Goal: Transaction & Acquisition: Book appointment/travel/reservation

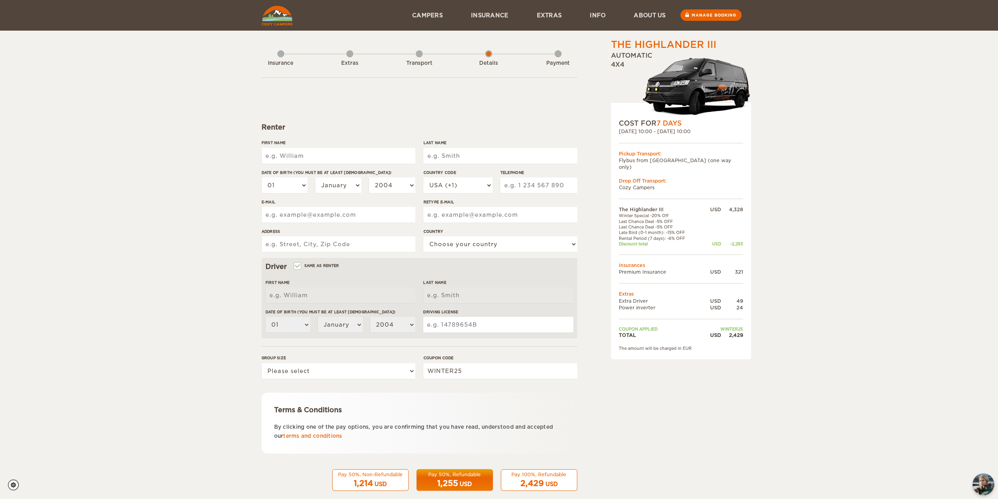
drag, startPoint x: 318, startPoint y: 155, endPoint x: 321, endPoint y: 141, distance: 14.4
click at [318, 155] on input "First Name" at bounding box center [339, 156] width 154 height 16
type input "[PERSON_NAME]"
type input "Williams"
type input "3185722903"
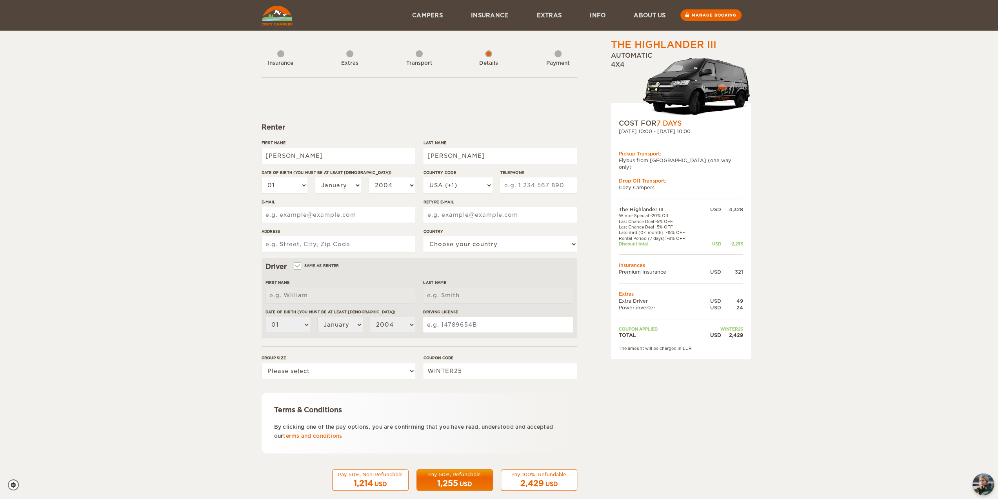
type input "[EMAIL_ADDRESS][DOMAIN_NAME]"
type input "[STREET_ADDRESS][PERSON_NAME]"
select select "222"
type input "[PERSON_NAME]"
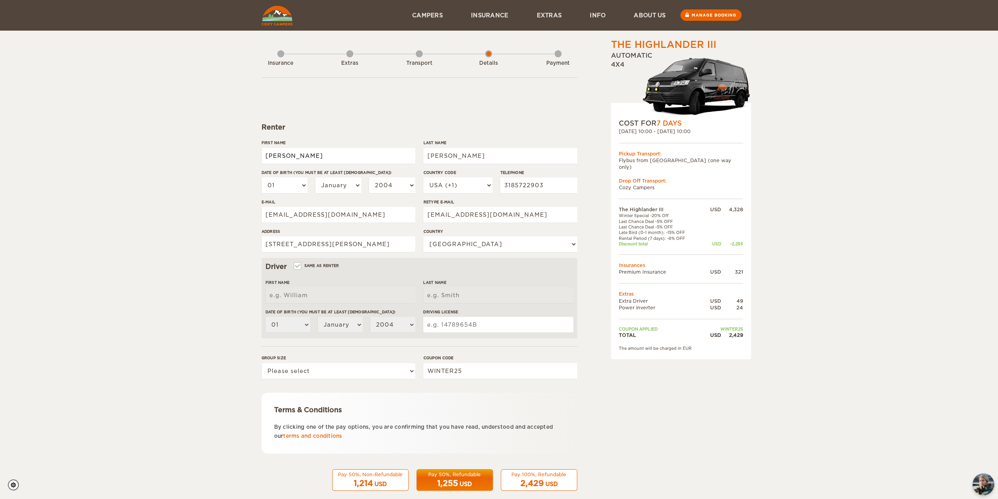
type input "[PERSON_NAME]"
click at [140, 151] on div "The Highlander III Expand Collapse Total 2,429 USD Automatic 4x4 COST FOR 7 Day…" at bounding box center [499, 255] width 998 height 510
click at [128, 155] on div "The Highlander III Expand Collapse Total 2,429 USD Automatic 4x4 COST FOR 7 Day…" at bounding box center [499, 255] width 998 height 510
click at [885, 193] on div "The Highlander III Expand Collapse Total 2,429 USD Automatic 4x4 COST FOR 7 Day…" at bounding box center [499, 255] width 998 height 510
click at [785, 157] on div "The Highlander III Expand Collapse Total 2,429 USD Automatic 4x4 COST FOR 7 Day…" at bounding box center [499, 255] width 998 height 510
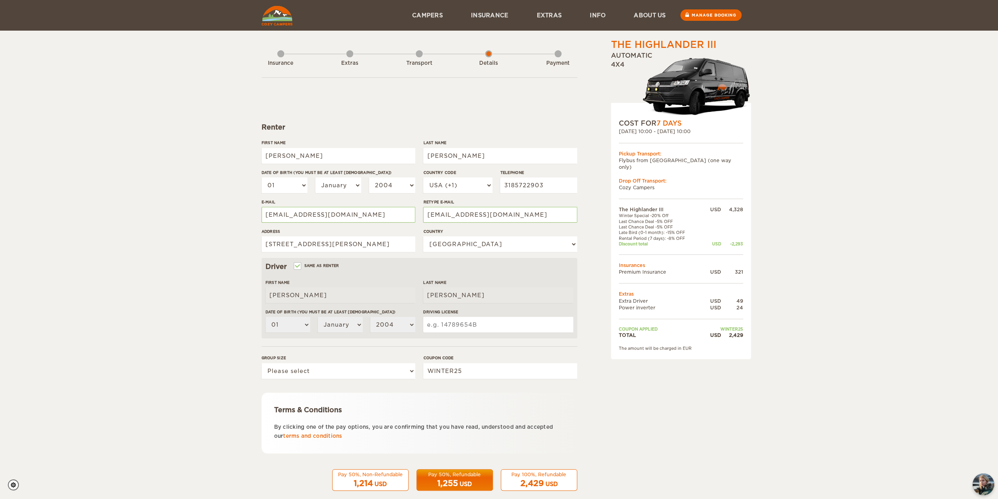
drag, startPoint x: 275, startPoint y: 15, endPoint x: 277, endPoint y: 11, distance: 4.5
click at [105, 227] on div "The Highlander III Expand Collapse Total 2,429 USD Automatic 4x4 COST FOR 7 Day…" at bounding box center [499, 255] width 998 height 510
click at [291, 182] on select "01 02 03 04 05 06 07 08 09 10 11 12 13 14 15 16 17 18 19 20 21 22 23 24 25 26 2…" at bounding box center [285, 185] width 46 height 16
click at [186, 219] on div "The Highlander III Expand Collapse Total 2,429 USD Automatic 4x4 COST FOR 7 Day…" at bounding box center [499, 255] width 998 height 510
click at [299, 186] on select "01 02 03 04 05 06 07 08 09 10 11 12 13 14 15 16 17 18 19 20 21 22 23 24 25 26 2…" at bounding box center [285, 185] width 46 height 16
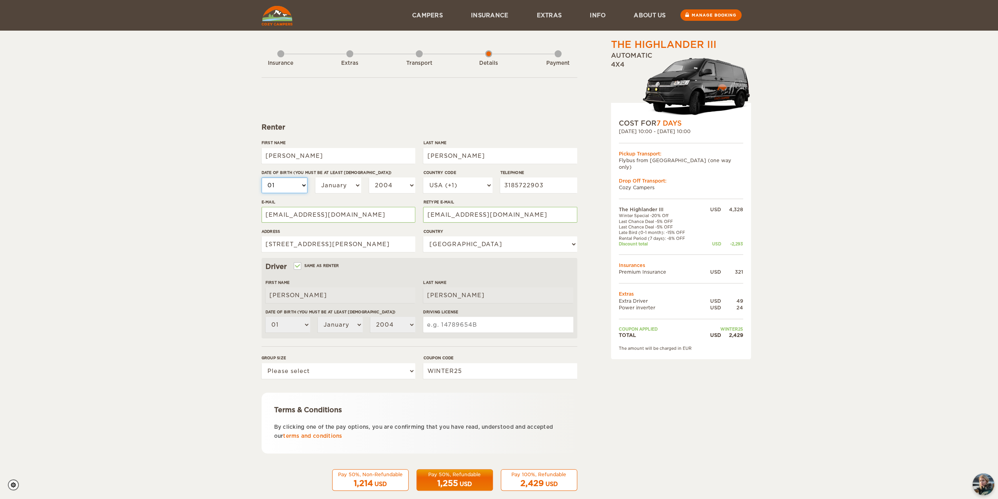
select select "12"
click at [262, 177] on select "01 02 03 04 05 06 07 08 09 10 11 12 13 14 15 16 17 18 19 20 21 22 23 24 25 26 2…" at bounding box center [285, 185] width 46 height 16
select select "12"
click at [355, 188] on select "January February March April May June July August September October November De…" at bounding box center [338, 185] width 46 height 16
select select "04"
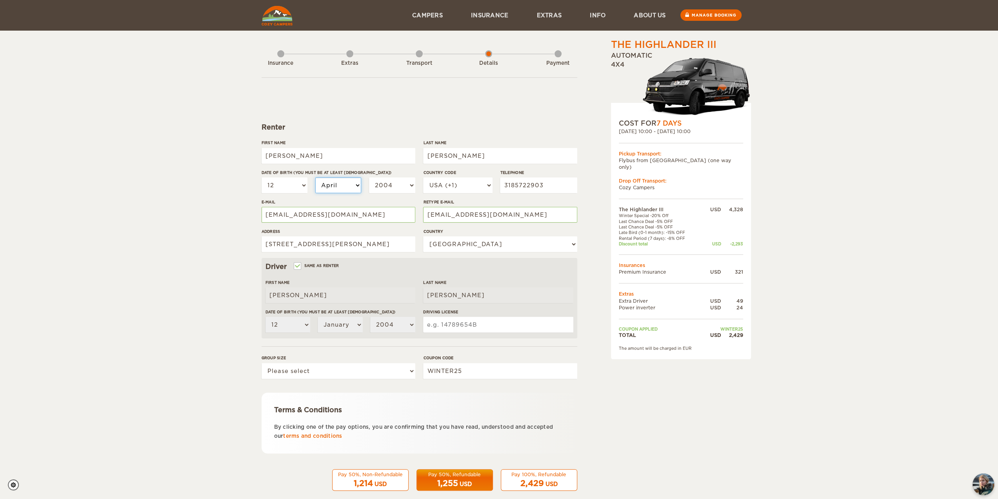
click at [315, 177] on select "January February March April May June July August September October November De…" at bounding box center [338, 185] width 46 height 16
select select "04"
click at [170, 190] on div "The Highlander III Expand Collapse Total 2,429 USD Automatic 4x4 COST FOR 7 Day…" at bounding box center [499, 255] width 998 height 510
click at [403, 188] on select "2004 2003 2002 2001 2000 1999 1998 1997 1996 1995 1994 1993 1992 1991 1990 1989…" at bounding box center [392, 185] width 46 height 16
select select "1985"
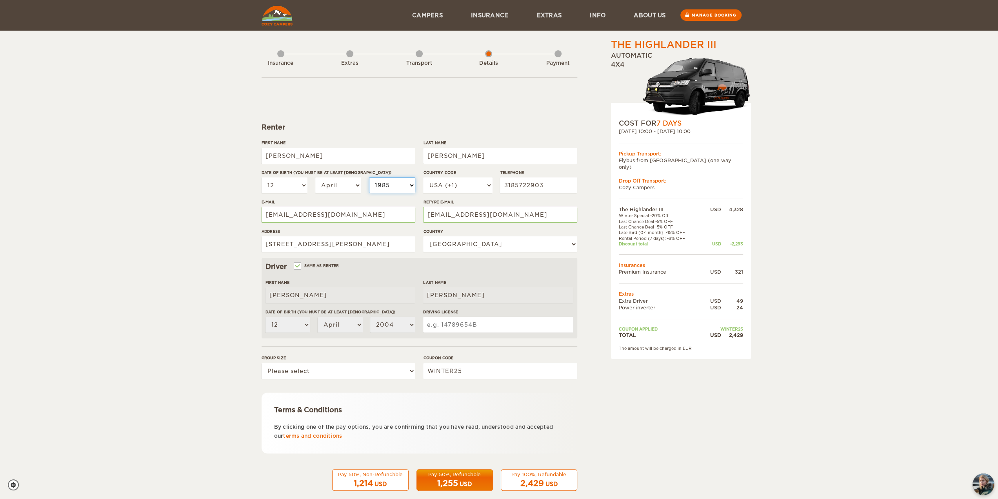
click at [369, 177] on select "2004 2003 2002 2001 2000 1999 1998 1997 1996 1995 1994 1993 1992 1991 1990 1989…" at bounding box center [392, 185] width 46 height 16
select select "1985"
click at [207, 200] on div "The Highlander III Expand Collapse Total 2,429 USD Automatic 4x4 COST FOR 7 Day…" at bounding box center [499, 255] width 998 height 510
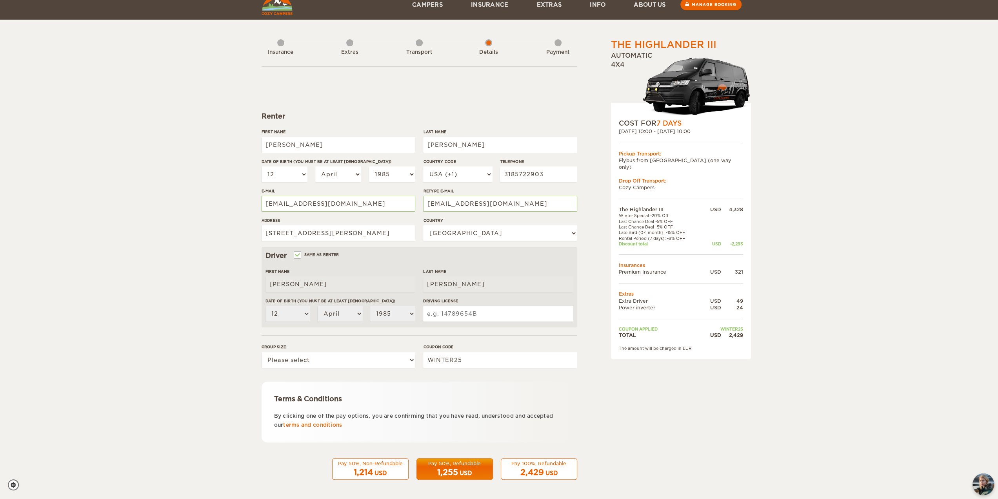
click at [250, 324] on div "The Highlander III Expand Collapse Total 2,429 USD Automatic 4x4 COST FOR 7 Day…" at bounding box center [499, 244] width 998 height 510
click at [496, 315] on input "Driving License" at bounding box center [498, 314] width 150 height 16
type input "U0256436"
click at [412, 359] on select "Please select 1 2 3" at bounding box center [339, 360] width 154 height 16
select select "2"
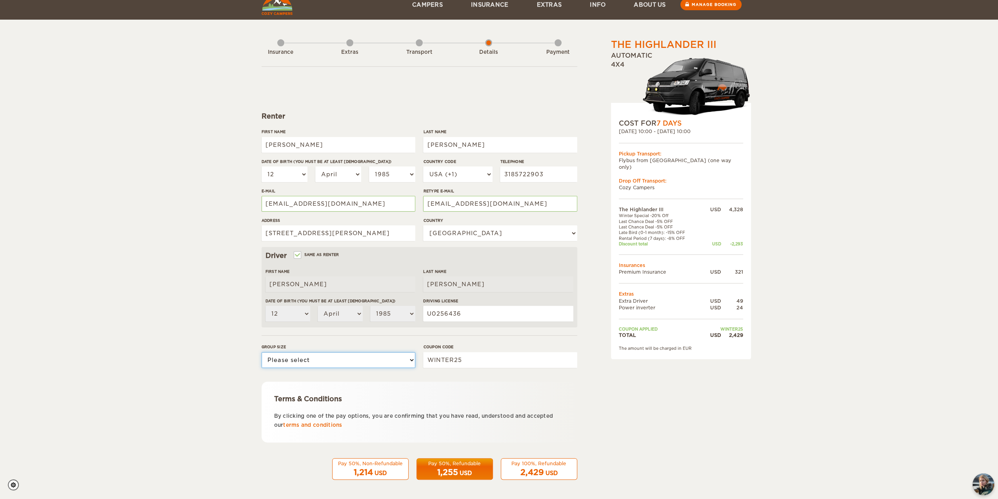
click at [262, 352] on select "Please select 1 2 3" at bounding box center [339, 360] width 154 height 16
click at [208, 390] on div "The Highlander III Expand Collapse Total 2,429 USD Automatic 4x4 COST FOR 7 Day…" at bounding box center [499, 244] width 998 height 510
click at [538, 466] on div "2,429 USD" at bounding box center [539, 471] width 66 height 11
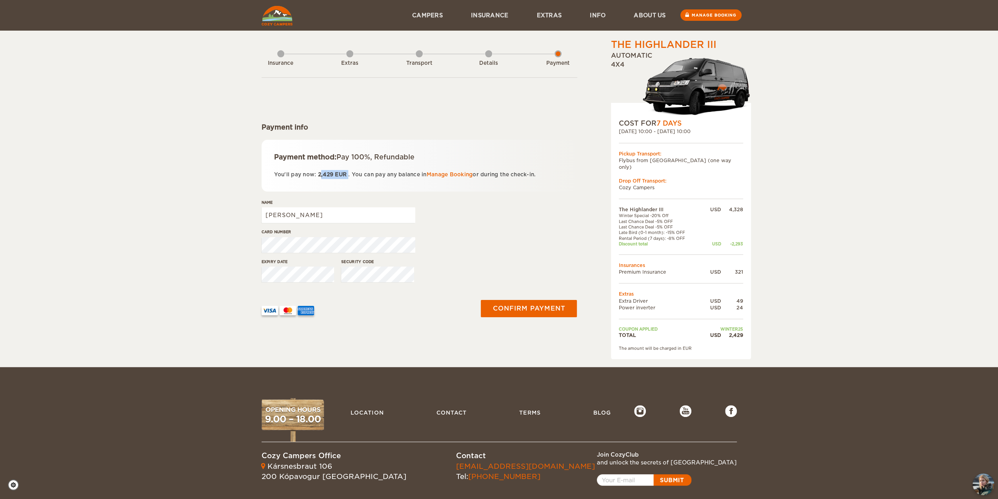
drag, startPoint x: 326, startPoint y: 174, endPoint x: 349, endPoint y: 174, distance: 22.8
click at [349, 174] on p "You'll pay now: 2,429 EUR . You can pay any balance in Manage Booking or during…" at bounding box center [419, 174] width 291 height 9
drag, startPoint x: 705, startPoint y: 328, endPoint x: 750, endPoint y: 332, distance: 45.3
click at [750, 332] on div "COST FOR 7 Days 22. Sep 2025 10:00 - 29. Sep 2025 10:00 Pickup Transport: Flybu…" at bounding box center [681, 231] width 140 height 256
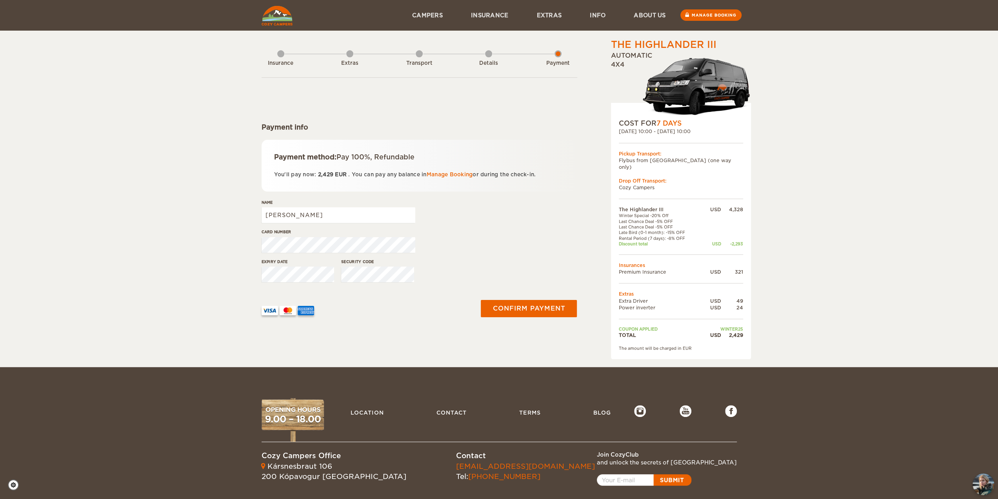
click at [801, 332] on div "The Highlander III Expand Collapse Total 2,429 USD Automatic 4x4 COST FOR 7 Day…" at bounding box center [499, 183] width 998 height 367
drag, startPoint x: 658, startPoint y: 340, endPoint x: 698, endPoint y: 341, distance: 39.6
click at [698, 345] on div "The amount will be charged in EUR" at bounding box center [681, 347] width 124 height 5
click at [716, 331] on div "USD" at bounding box center [711, 334] width 19 height 7
drag, startPoint x: 711, startPoint y: 326, endPoint x: 721, endPoint y: 327, distance: 10.3
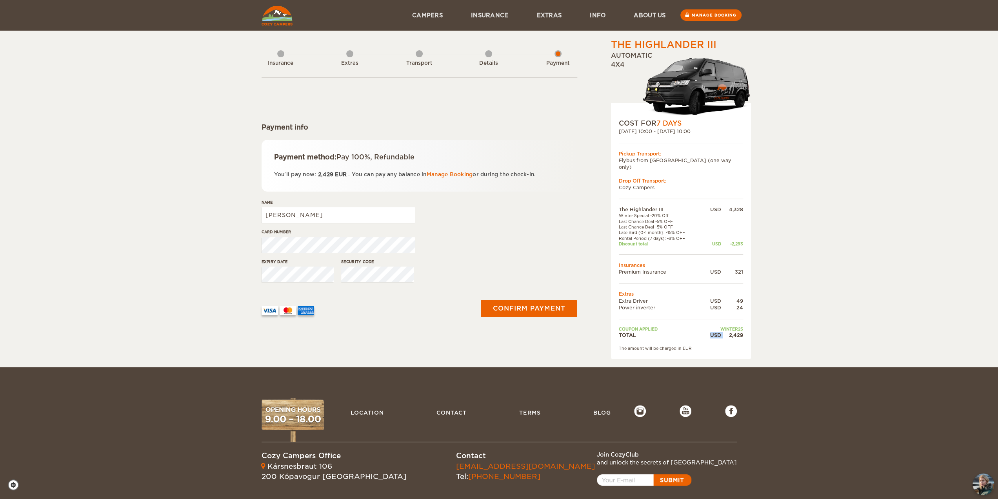
click at [721, 331] on div "USD 2,429" at bounding box center [722, 334] width 41 height 7
click at [882, 232] on div "The Highlander III Expand Collapse Total 2,429 USD Automatic 4x4 COST FOR 7 Day…" at bounding box center [499, 183] width 998 height 367
click at [869, 147] on div "The Highlander III Expand Collapse Total 2,429 USD Automatic 4x4 COST FOR 7 Day…" at bounding box center [499, 183] width 998 height 367
click at [840, 173] on div "The Highlander III Expand Collapse Total 2,429 USD Automatic 4x4 COST FOR 7 Day…" at bounding box center [499, 183] width 998 height 367
drag, startPoint x: 315, startPoint y: 172, endPoint x: 354, endPoint y: 174, distance: 38.5
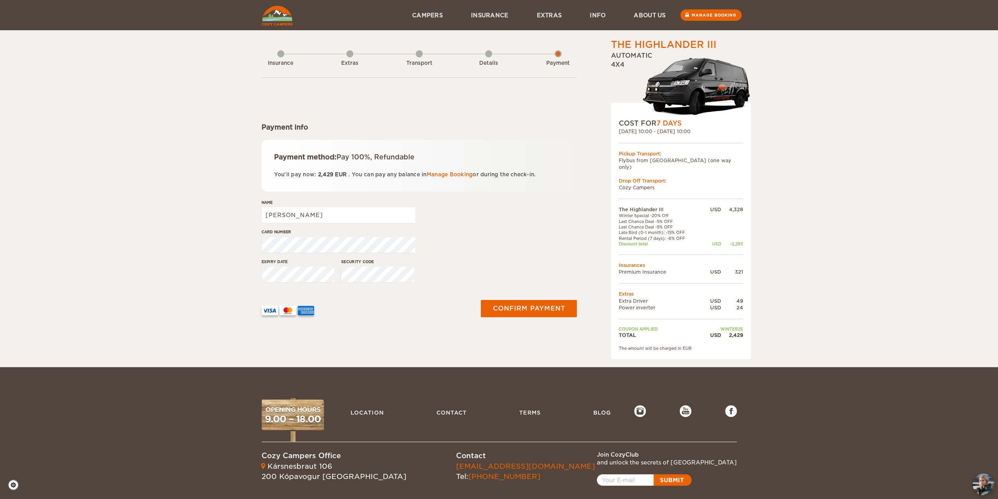
click at [354, 174] on p "You'll pay now: 2,429 EUR . You can pay any balance in Manage Booking or during…" at bounding box center [419, 174] width 291 height 9
click at [348, 175] on span "2,429 EUR" at bounding box center [332, 174] width 32 height 6
drag, startPoint x: 336, startPoint y: 174, endPoint x: 346, endPoint y: 175, distance: 9.9
click at [346, 175] on span "EUR" at bounding box center [341, 174] width 12 height 6
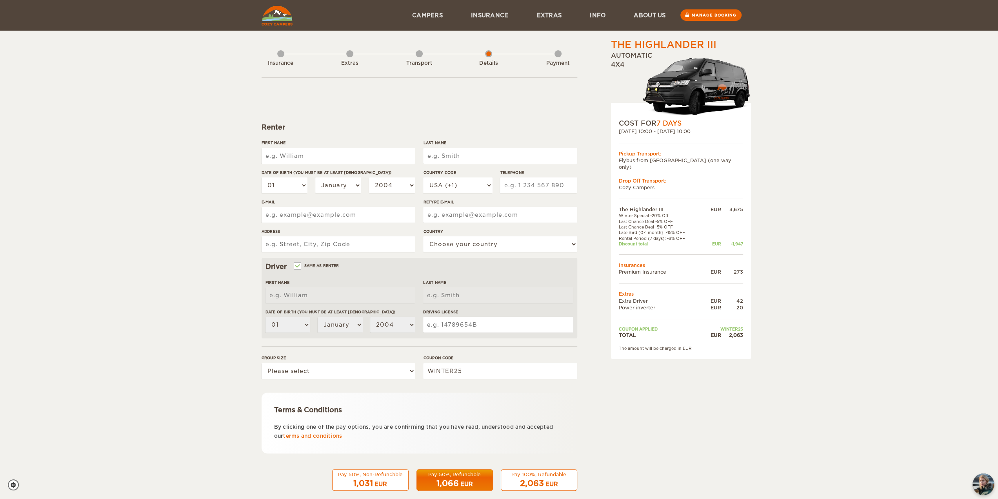
click at [322, 154] on input "First Name" at bounding box center [339, 156] width 154 height 16
type input "Jason"
type input "Williams"
type input "3185722903"
type input "triradiates@gmail.com"
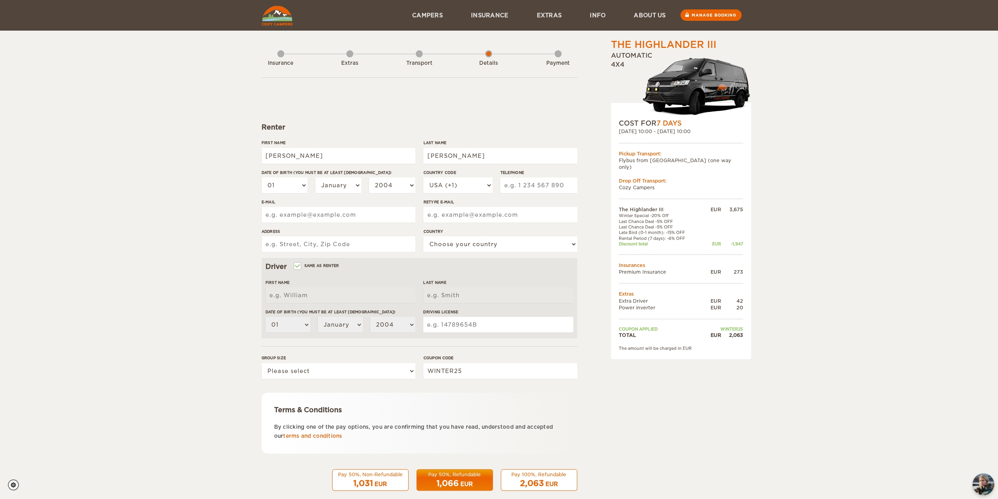
type input "triradiates@gmail.com"
type input "104 Lewis St"
select select "222"
type input "Jason"
type input "Williams"
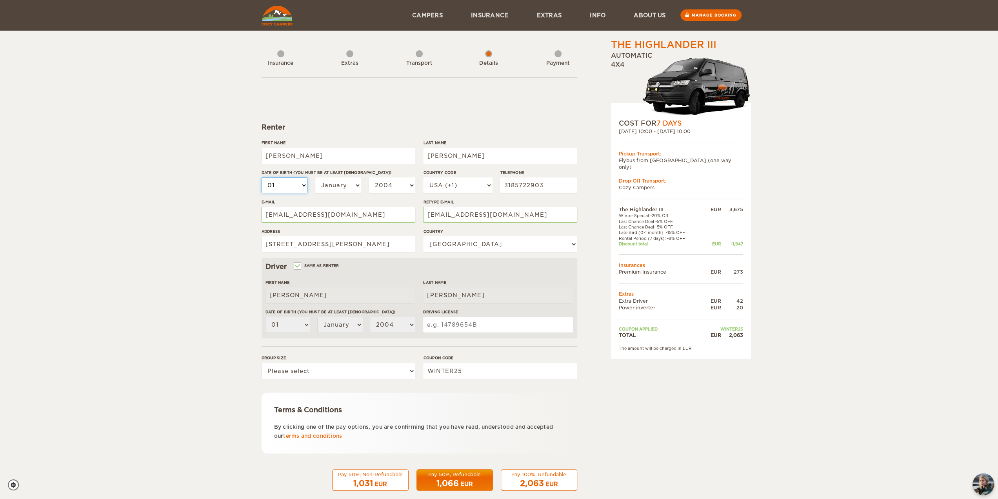
click at [299, 182] on select "01 02 03 04 05 06 07 08 09 10 11 12 13 14 15 16 17 18 19 20 21 22 23 24 25 26 2…" at bounding box center [285, 185] width 46 height 16
select select "12"
click at [262, 177] on select "01 02 03 04 05 06 07 08 09 10 11 12 13 14 15 16 17 18 19 20 21 22 23 24 25 26 2…" at bounding box center [285, 185] width 46 height 16
select select "12"
click at [346, 184] on select "January February March April May June July August September October November De…" at bounding box center [338, 185] width 46 height 16
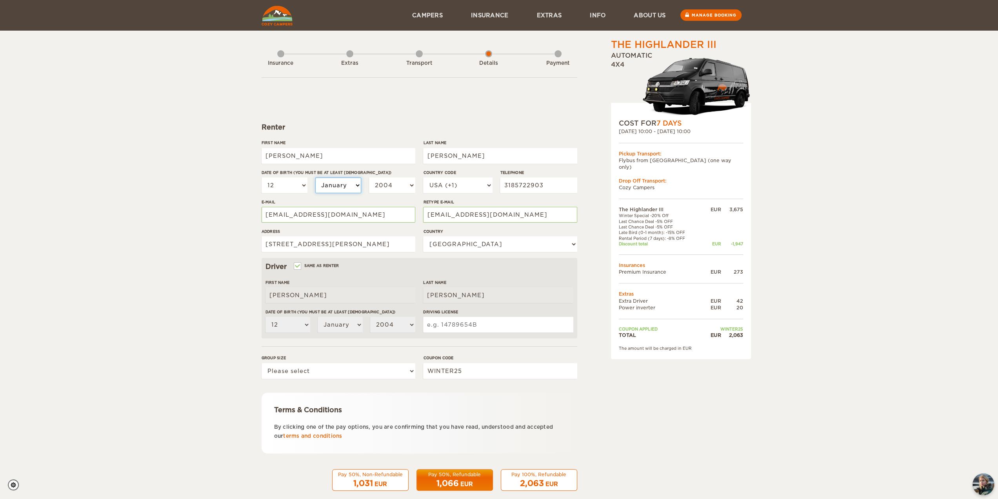
select select "04"
click at [315, 177] on select "January February March April May June July August September October November De…" at bounding box center [338, 185] width 46 height 16
select select "04"
click at [387, 181] on select "2004 2003 2002 2001 2000 1999 1998 1997 1996 1995 1994 1993 1992 1991 1990 1989…" at bounding box center [392, 185] width 46 height 16
select select "1985"
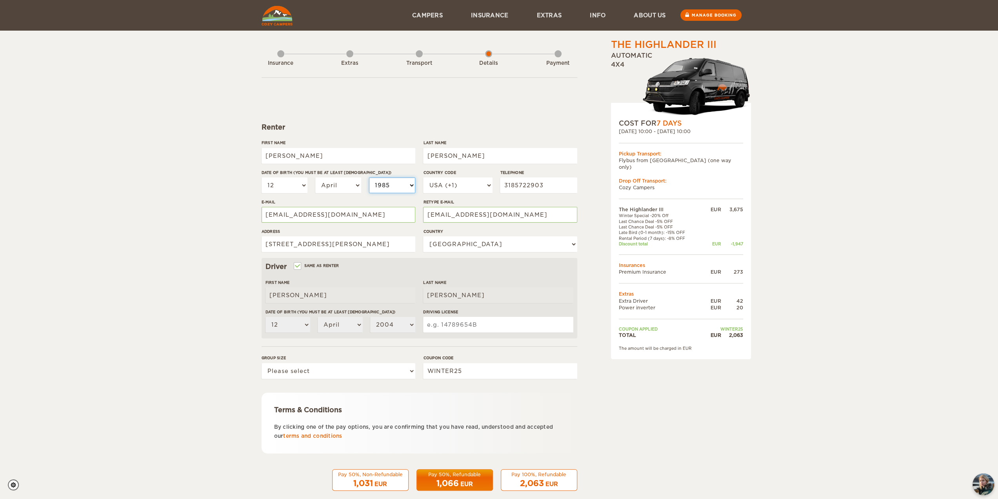
click at [369, 177] on select "2004 2003 2002 2001 2000 1999 1998 1997 1996 1995 1994 1993 1992 1991 1990 1989…" at bounding box center [392, 185] width 46 height 16
select select "1985"
click at [475, 323] on input "Driving License" at bounding box center [498, 325] width 150 height 16
type input "U0256436"
click at [366, 373] on select "Please select 1 2 3" at bounding box center [339, 371] width 154 height 16
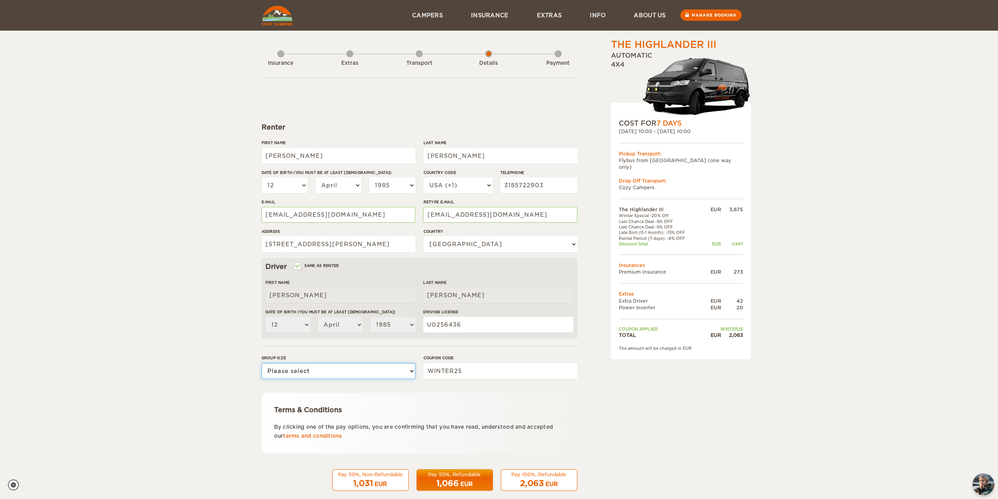
select select "2"
click at [262, 363] on select "Please select 1 2 3" at bounding box center [339, 371] width 154 height 16
click at [223, 391] on div "The Highlander III Expand Collapse Total 2,063 EUR Automatic 4x4 COST FOR 7 Day…" at bounding box center [499, 255] width 998 height 510
click at [570, 479] on div "2,063 EUR" at bounding box center [539, 482] width 66 height 11
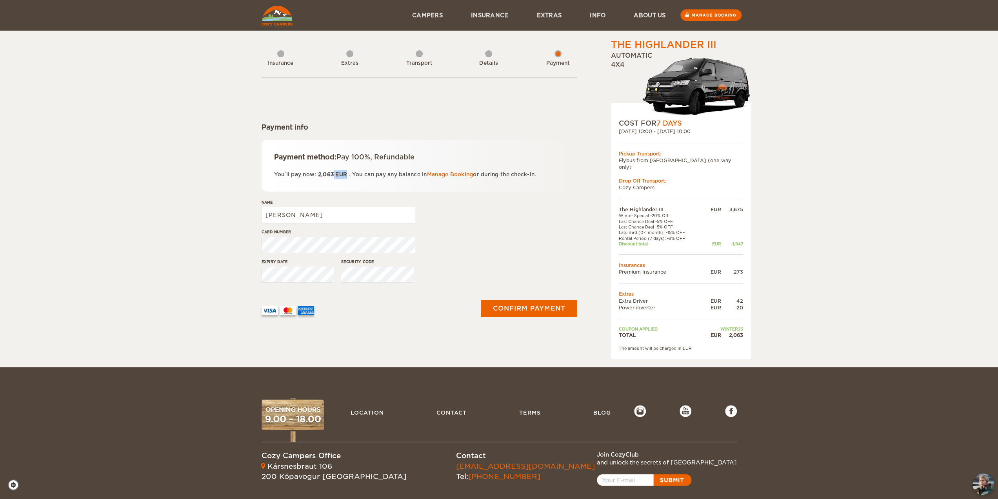
drag, startPoint x: 333, startPoint y: 173, endPoint x: 345, endPoint y: 173, distance: 11.8
click at [345, 173] on span "2,063 EUR" at bounding box center [332, 174] width 33 height 6
click at [401, 175] on p "You'll pay now: 2,063 EUR . You can pay any balance in Manage Booking or during…" at bounding box center [419, 174] width 291 height 9
click at [335, 208] on input "[PERSON_NAME]" at bounding box center [339, 215] width 154 height 16
type input "Jason Williams"
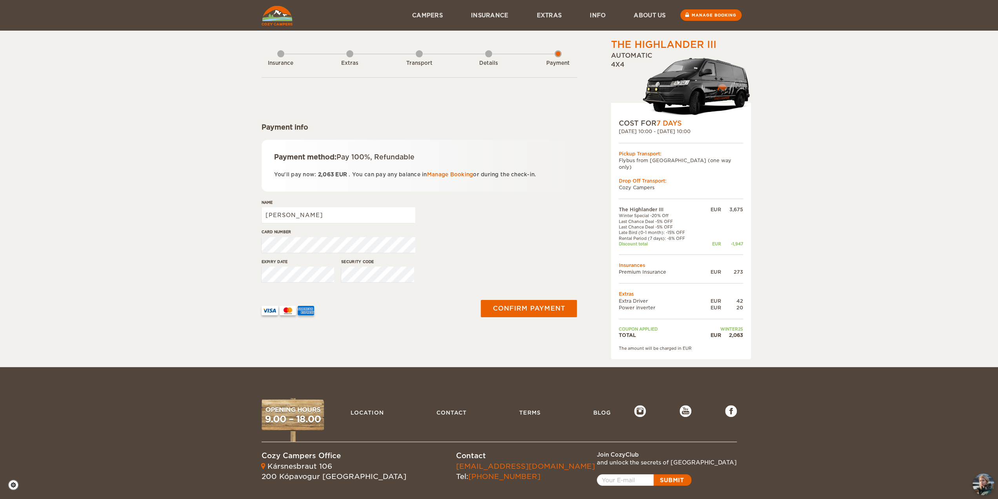
click at [490, 209] on div "Name Jason Williams" at bounding box center [420, 213] width 316 height 29
drag, startPoint x: 370, startPoint y: 155, endPoint x: 410, endPoint y: 153, distance: 40.0
click at [410, 153] on span "Pay 100%, Refundable" at bounding box center [376, 157] width 78 height 8
click at [497, 241] on div "Card number" at bounding box center [420, 243] width 316 height 29
click at [534, 310] on button "Confirm payment" at bounding box center [529, 308] width 99 height 18
